Goal: Find specific page/section: Find specific page/section

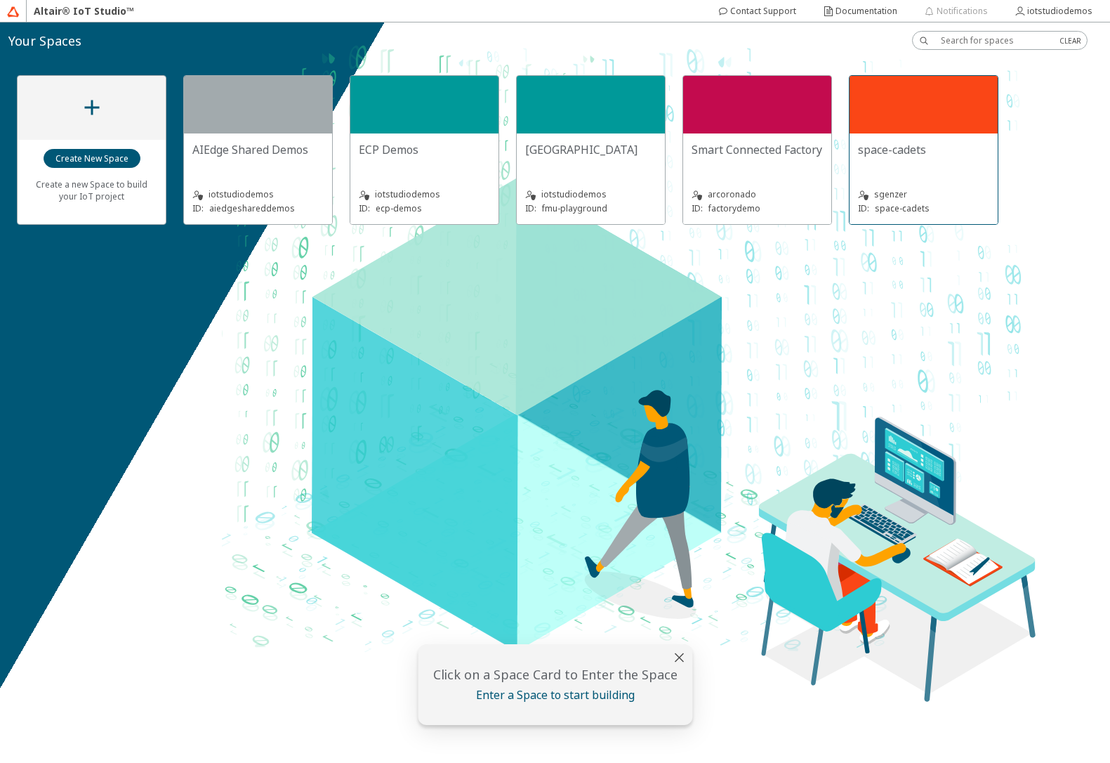
click at [931, 138] on div "space-cadets sgenzer ID: space-cadets" at bounding box center [924, 178] width 148 height 91
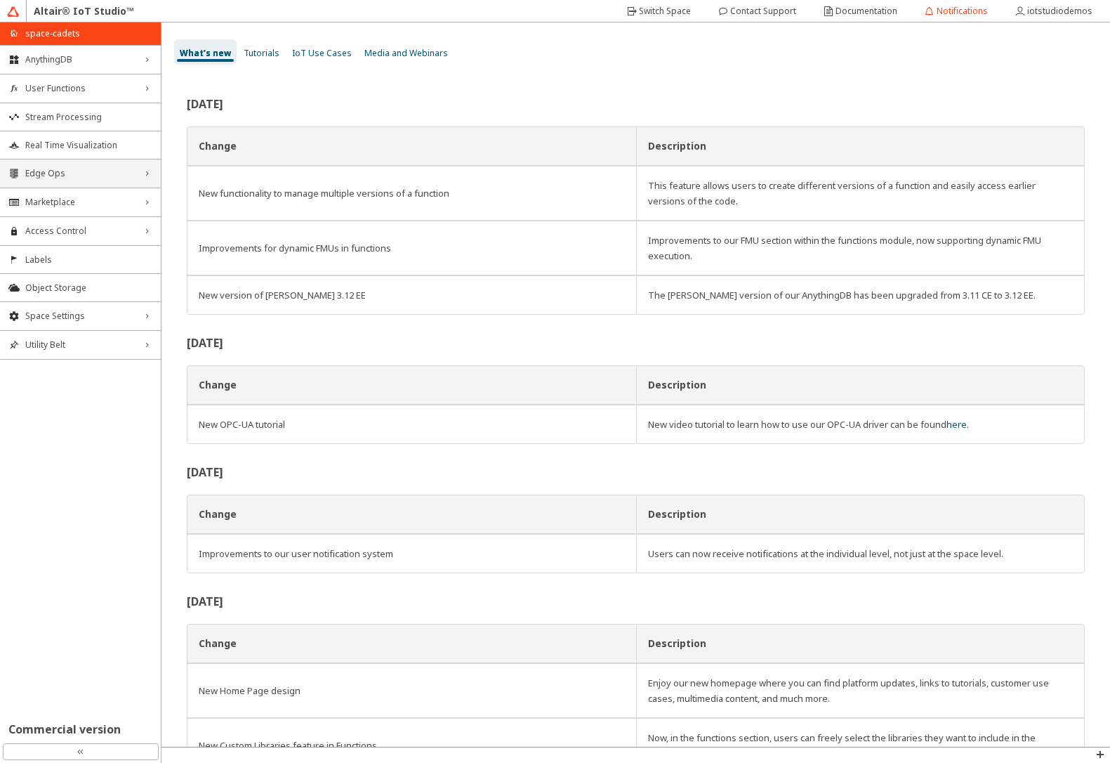
click at [69, 181] on div "Edge Ops right_chevron" at bounding box center [80, 173] width 161 height 28
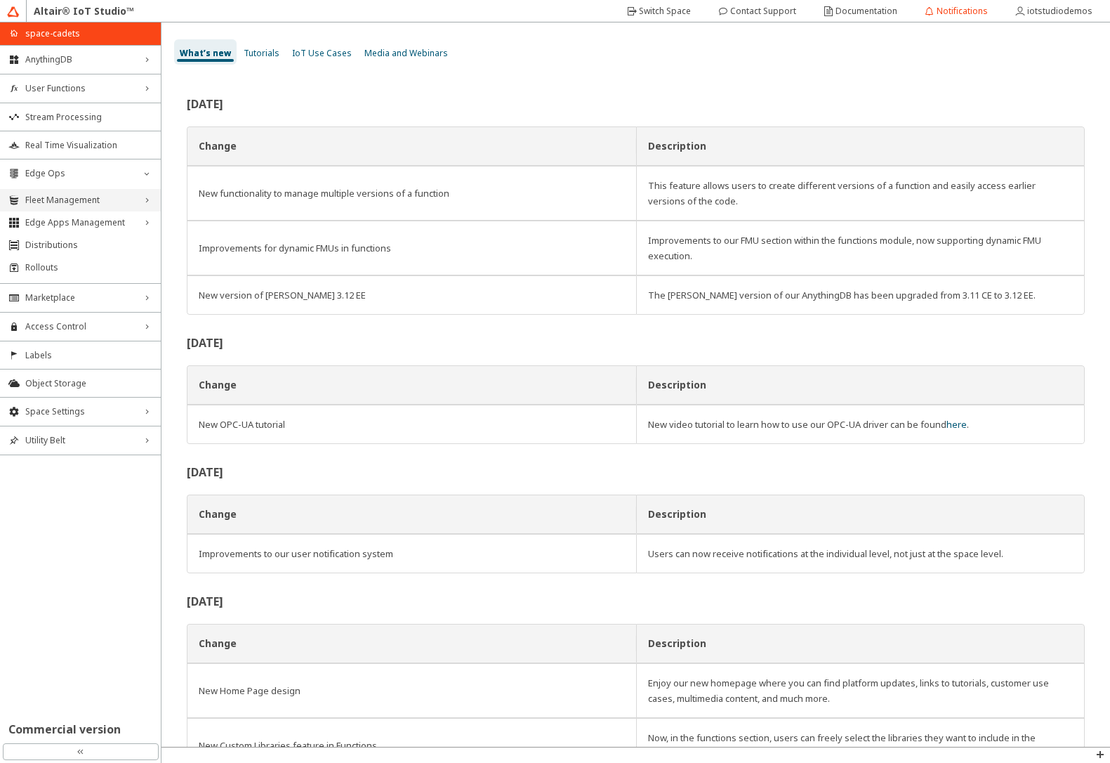
click at [65, 204] on span "Fleet Management" at bounding box center [80, 200] width 110 height 11
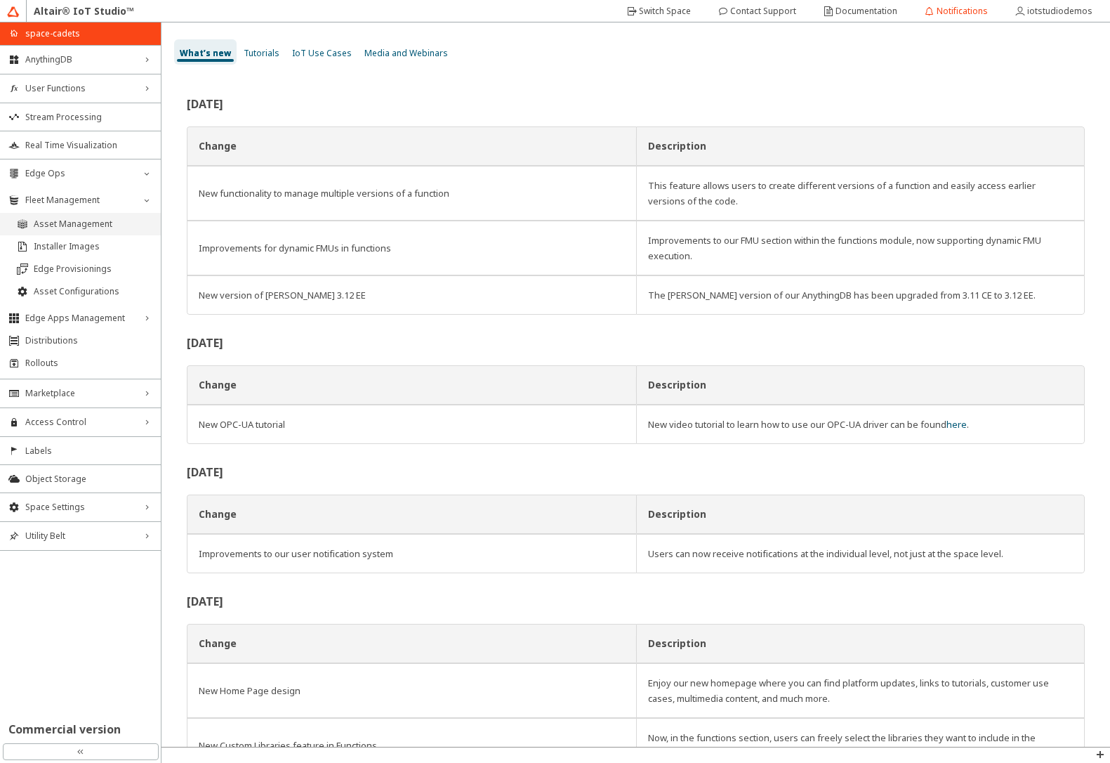
click at [60, 221] on span "Asset Management" at bounding box center [93, 223] width 119 height 11
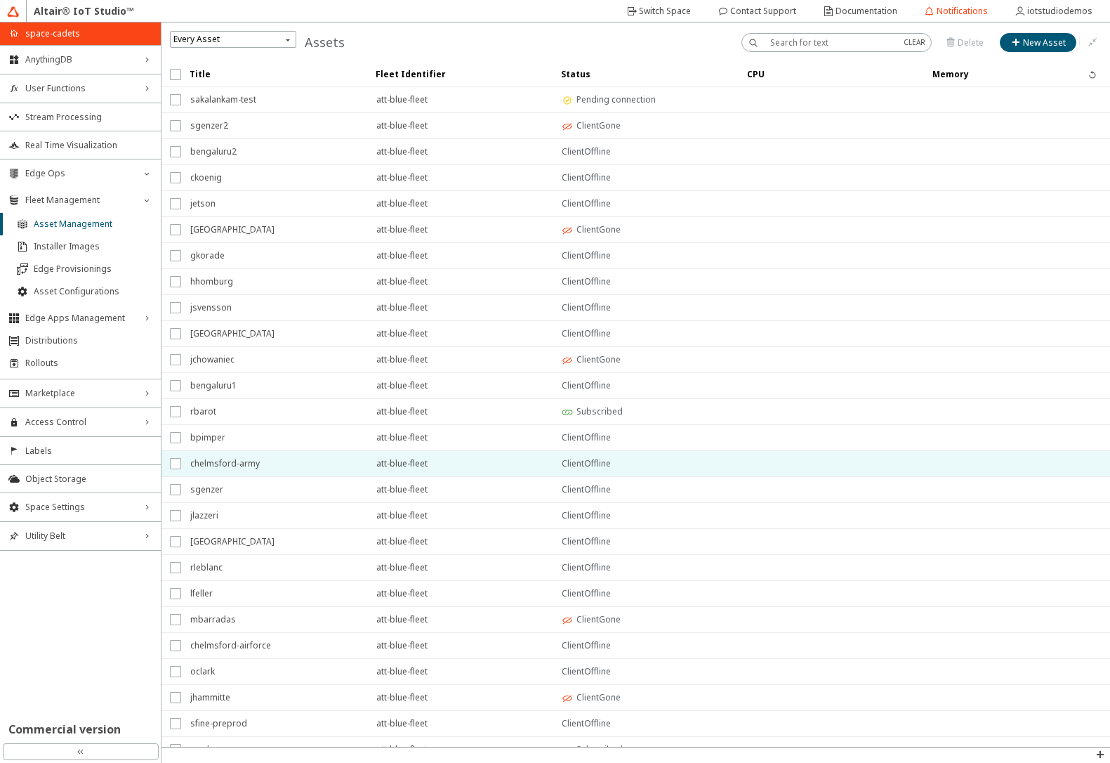
scroll to position [68, 0]
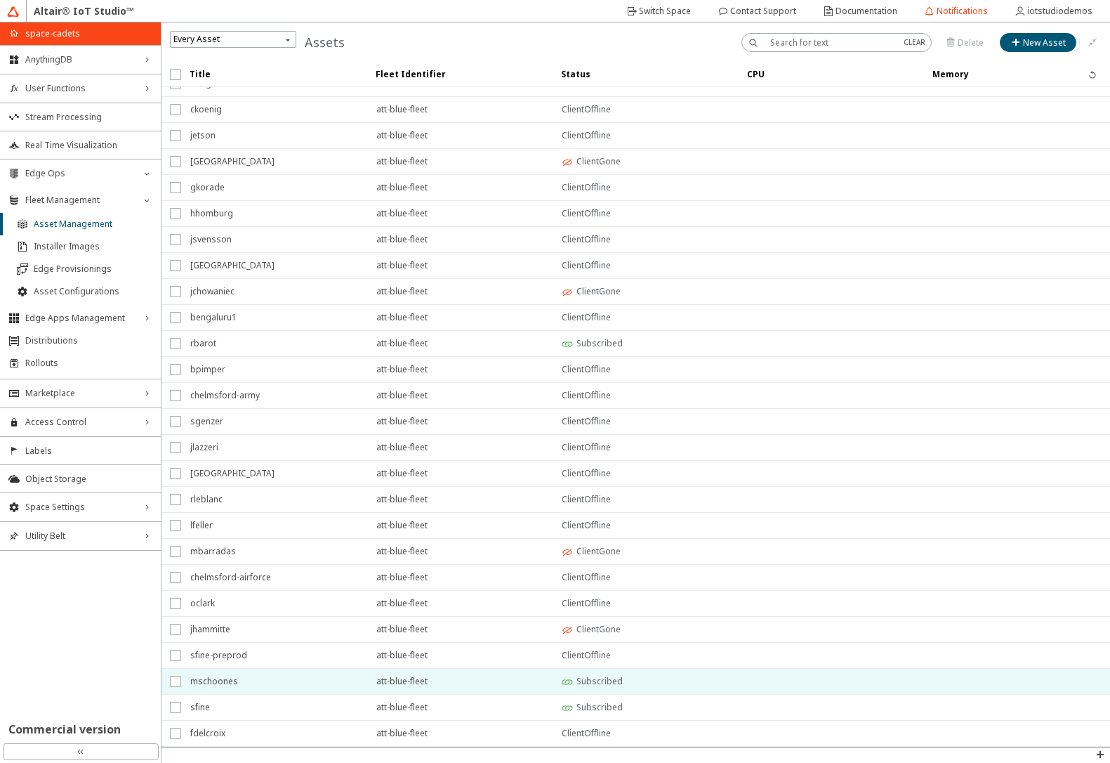
click at [244, 685] on span "mschoones" at bounding box center [274, 681] width 168 height 25
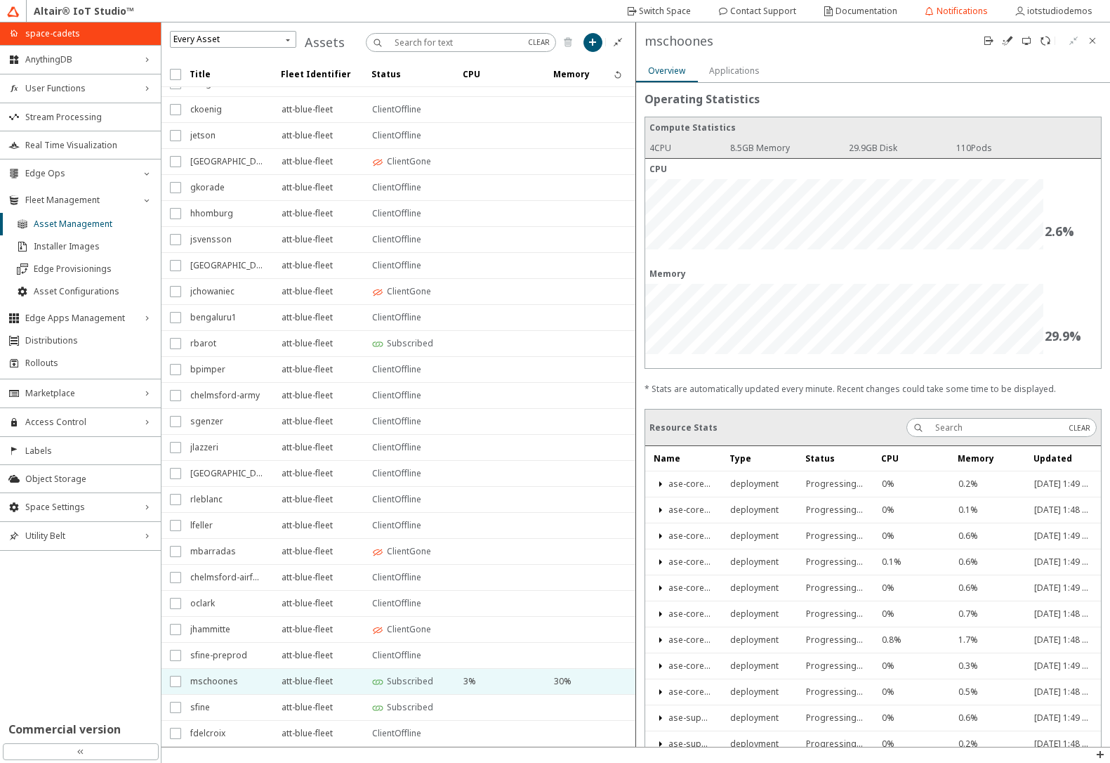
click at [0, 0] on slot "Applications" at bounding box center [0, 0] width 0 height 0
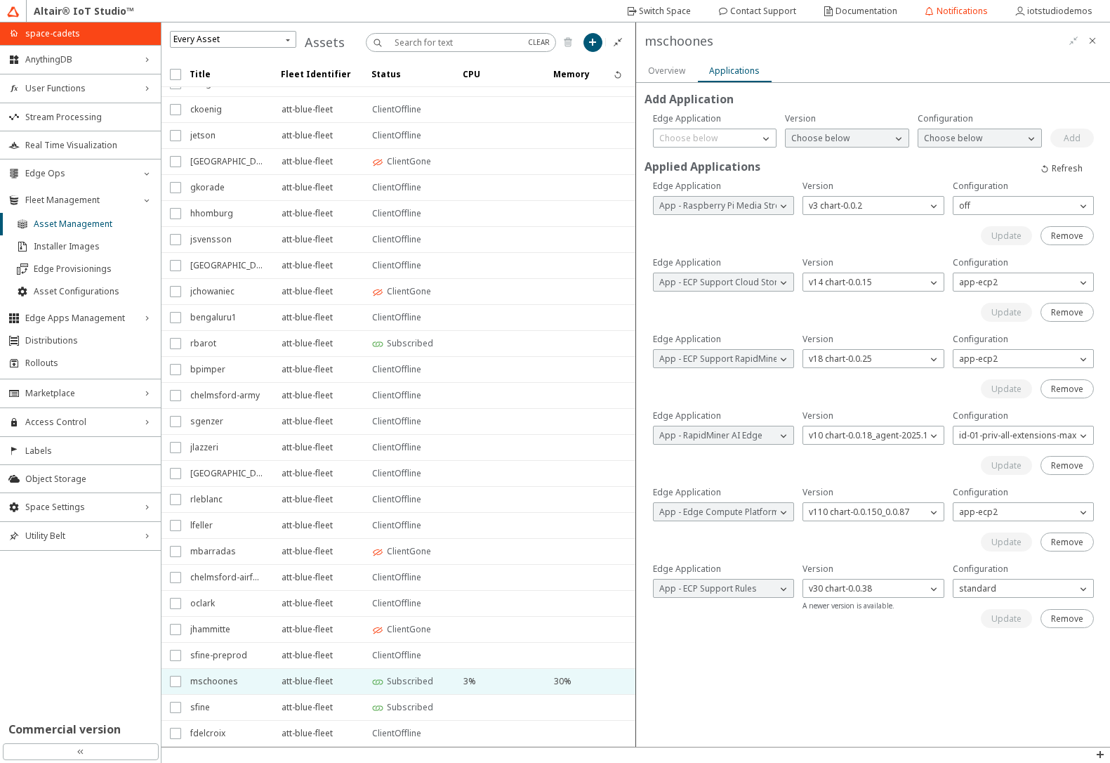
click at [0, 0] on slot "Overview" at bounding box center [0, 0] width 0 height 0
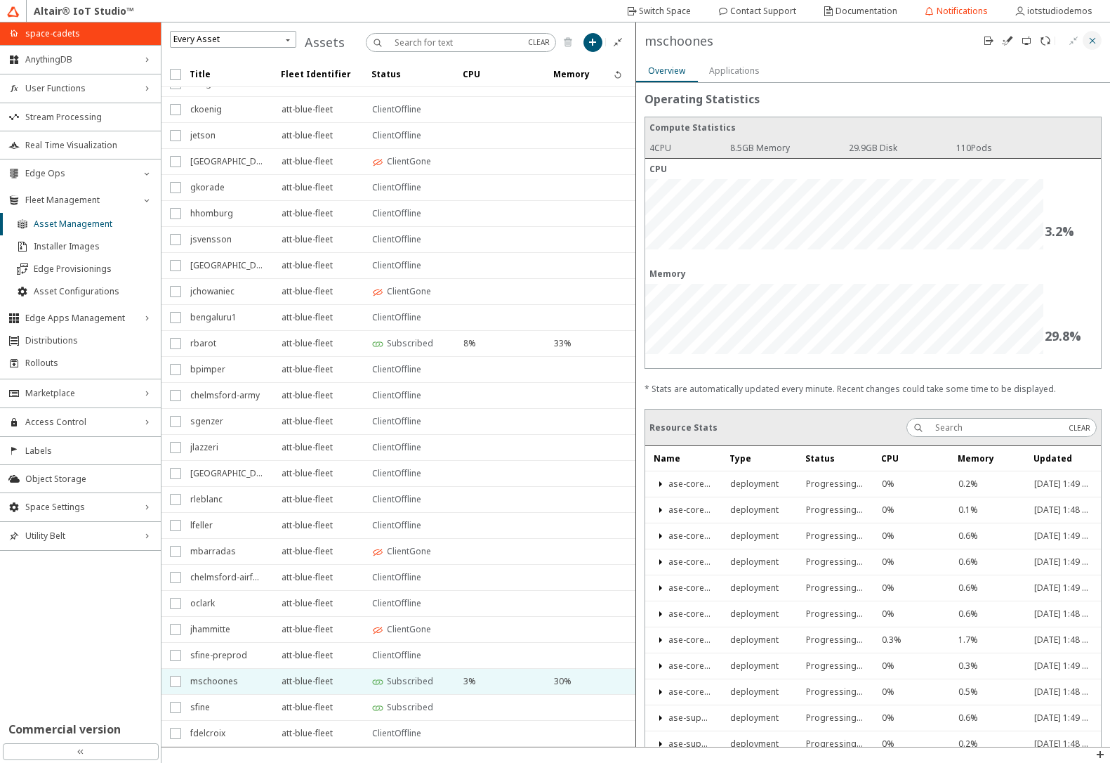
click at [1093, 44] on iron-icon at bounding box center [1092, 40] width 11 height 11
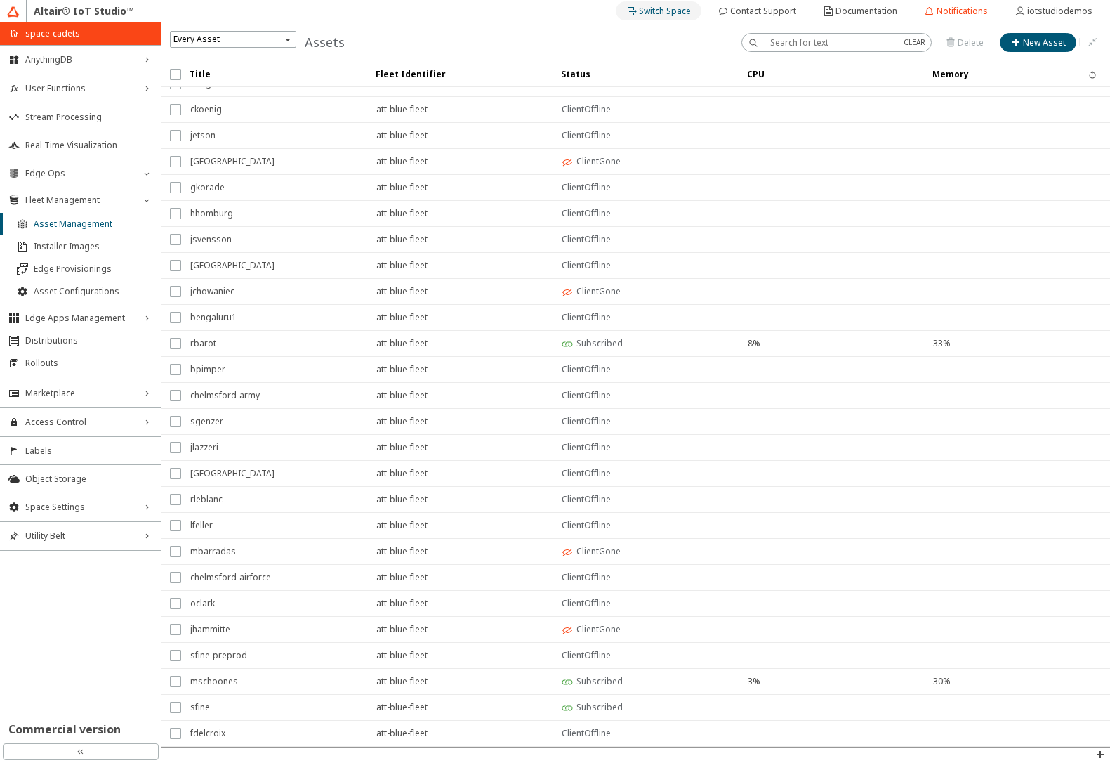
click at [672, 4] on div "Switch Space" at bounding box center [665, 11] width 52 height 22
